Goal: Information Seeking & Learning: Learn about a topic

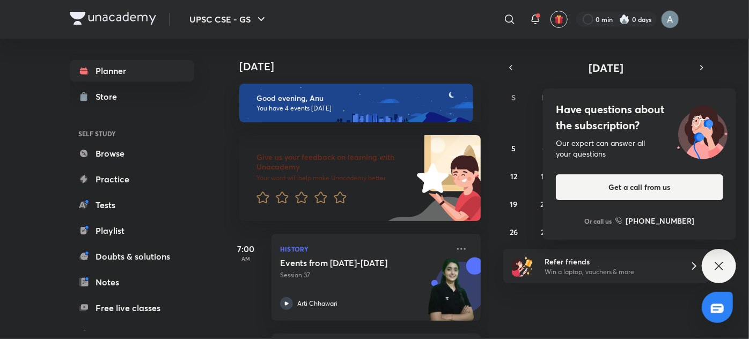
click at [715, 262] on icon at bounding box center [719, 266] width 8 height 8
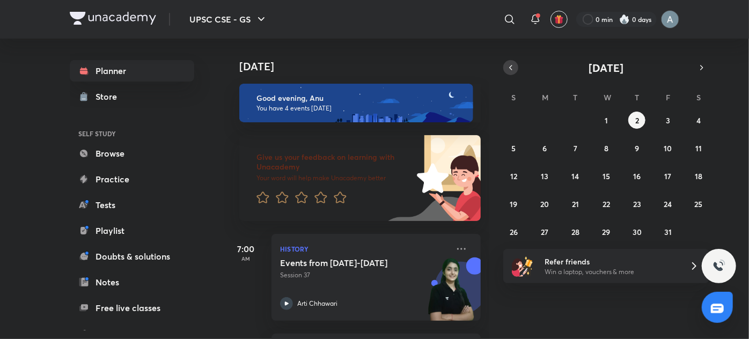
click at [513, 67] on icon "button" at bounding box center [511, 68] width 9 height 10
click at [550, 203] on button "22" at bounding box center [544, 203] width 17 height 17
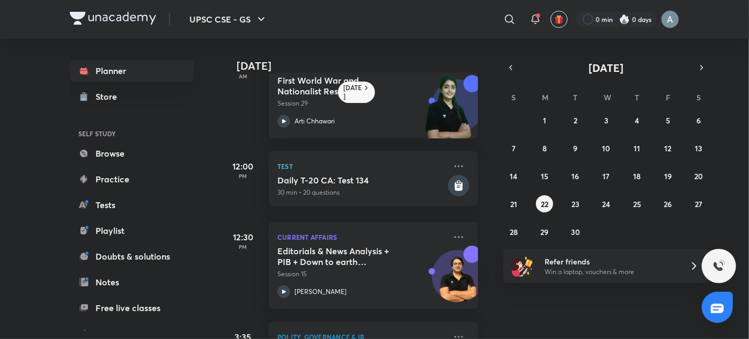
scroll to position [0, 3]
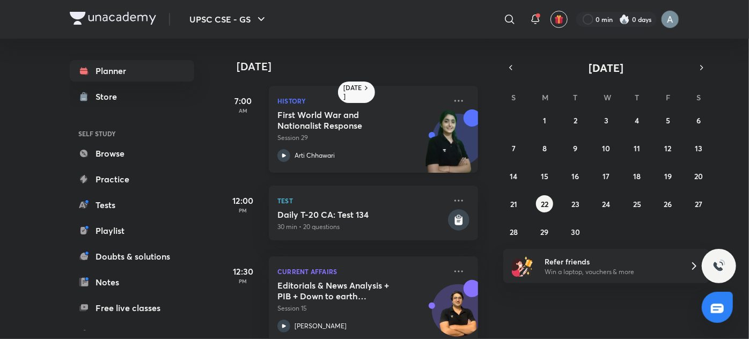
click at [371, 142] on p "Session 29" at bounding box center [361, 138] width 169 height 10
click at [575, 200] on abbr "23" at bounding box center [576, 204] width 8 height 10
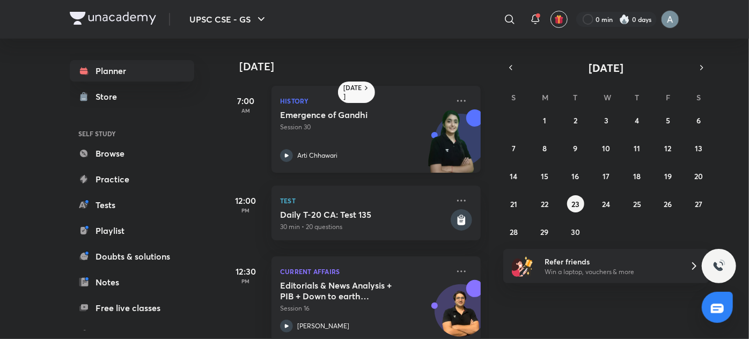
click at [355, 134] on div "Emergence of Gandhi Session 30 Arti Chhawari" at bounding box center [364, 135] width 169 height 53
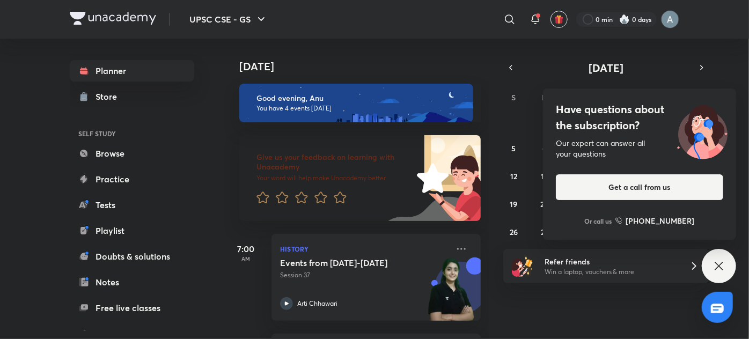
click at [720, 268] on icon at bounding box center [719, 266] width 13 height 13
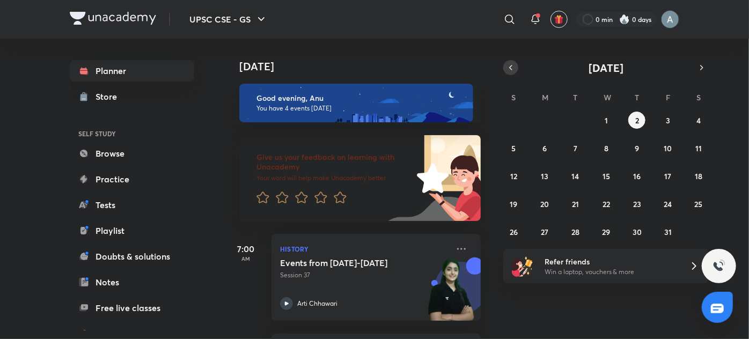
click at [514, 69] on icon "button" at bounding box center [511, 68] width 9 height 10
click at [602, 196] on button "24" at bounding box center [606, 203] width 17 height 17
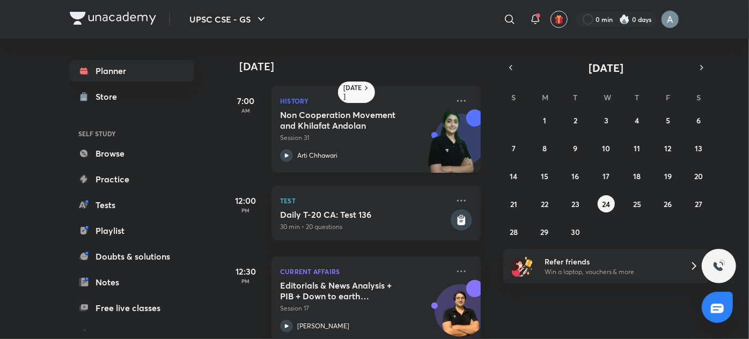
click at [355, 151] on div "Arti Chhawari" at bounding box center [364, 155] width 169 height 13
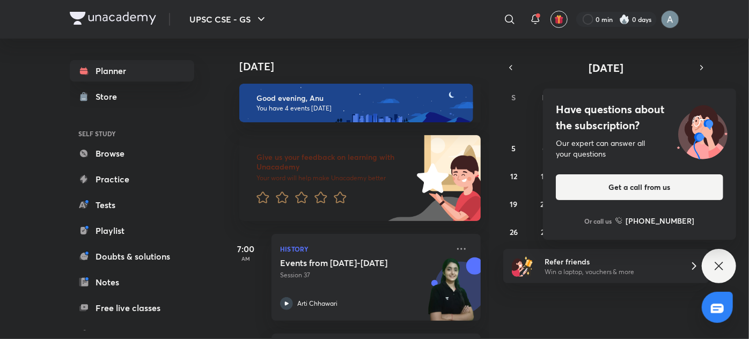
click at [711, 263] on div "Have questions about the subscription? Our expert can answer all your questions…" at bounding box center [719, 266] width 34 height 34
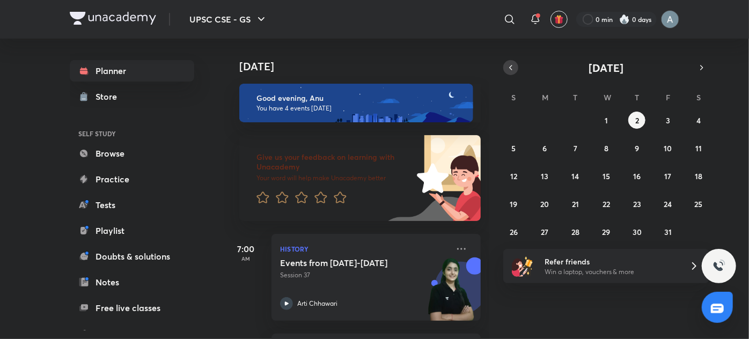
click at [514, 71] on icon "button" at bounding box center [511, 68] width 9 height 10
click at [639, 206] on abbr "25" at bounding box center [637, 204] width 8 height 10
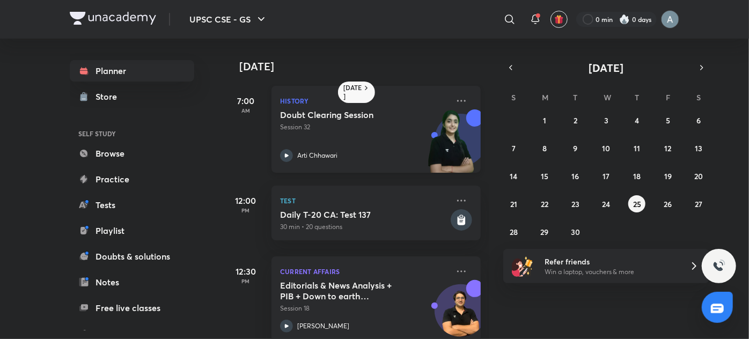
click at [370, 115] on h5 "Doubt Clearing Session" at bounding box center [347, 114] width 134 height 11
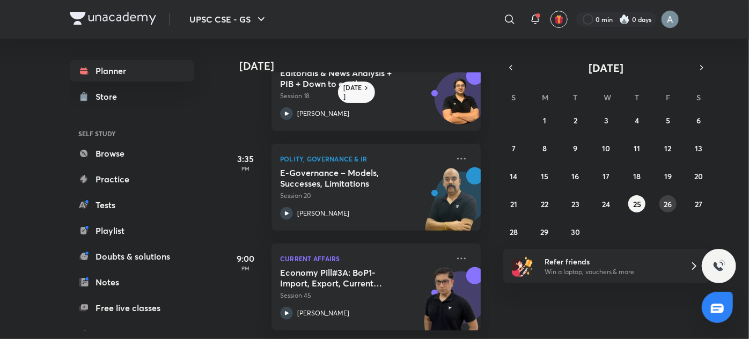
click at [670, 201] on abbr "26" at bounding box center [668, 204] width 8 height 10
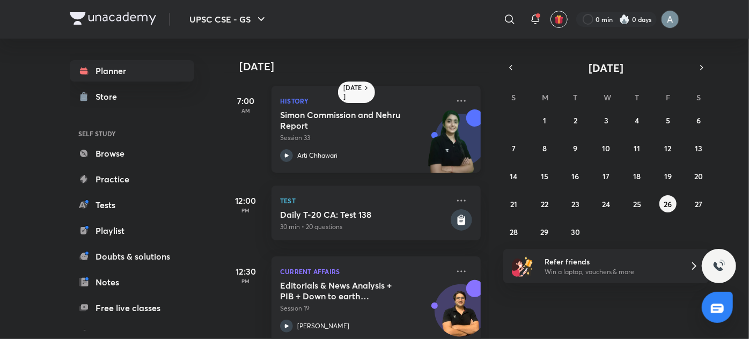
click at [409, 145] on div "Simon Commission and Nehru Report Session 33 [PERSON_NAME][GEOGRAPHIC_DATA]" at bounding box center [364, 135] width 169 height 53
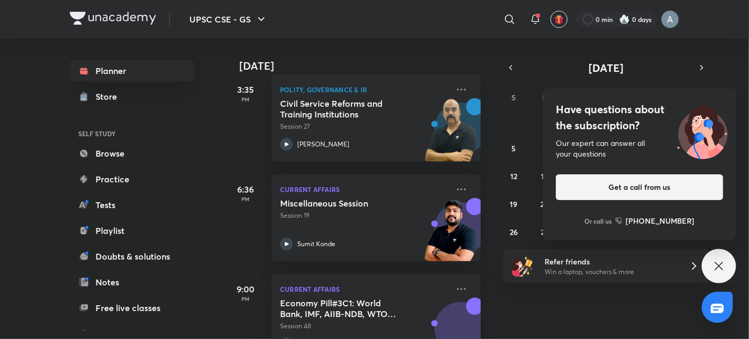
scroll to position [297, 0]
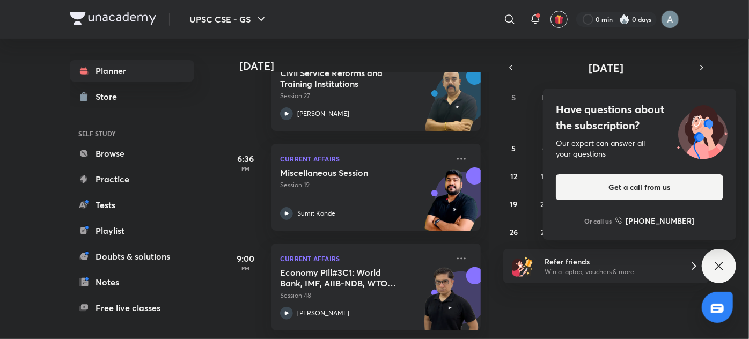
click at [707, 264] on div "Have questions about the subscription? Our expert can answer all your questions…" at bounding box center [719, 266] width 34 height 34
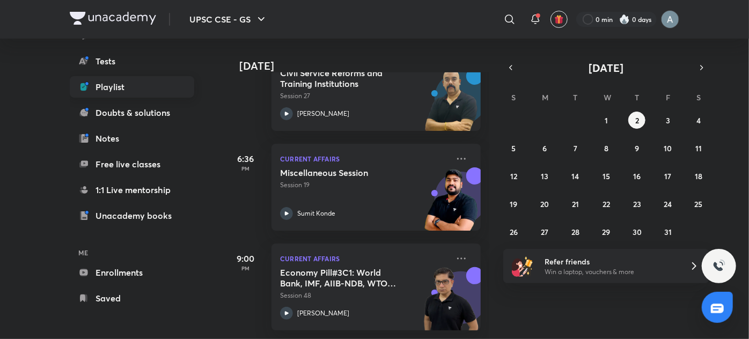
scroll to position [0, 0]
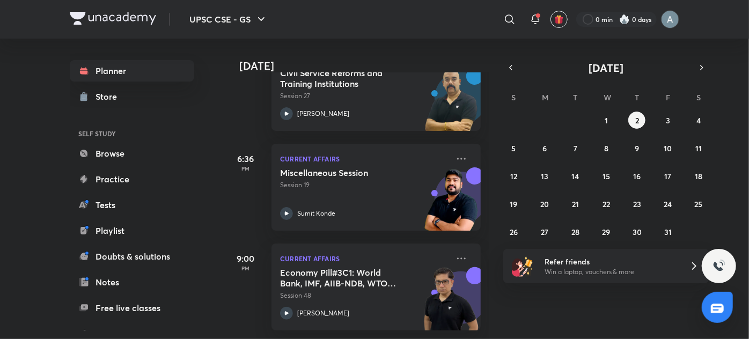
click at [43, 202] on div "UPSC CSE - GS ​ 0 min 0 days Planner Store SELF STUDY Browse Practice Tests Pla…" at bounding box center [374, 169] width 749 height 339
